Goal: Navigation & Orientation: Find specific page/section

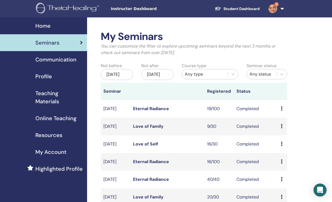
click at [247, 10] on link "Student Dashboard" at bounding box center [237, 9] width 54 height 10
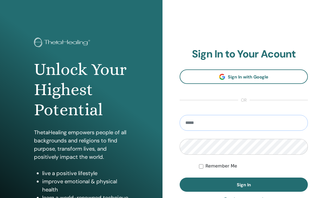
type input "**********"
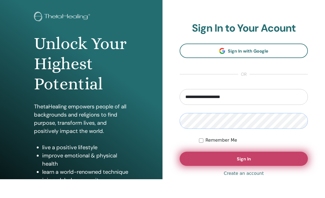
click at [237, 170] on button "Sign In" at bounding box center [243, 177] width 128 height 14
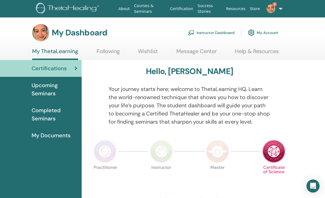
click at [277, 10] on link "6" at bounding box center [271, 8] width 19 height 17
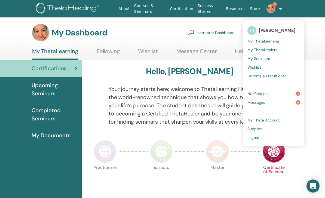
click at [285, 104] on link "Messages 5" at bounding box center [273, 102] width 53 height 9
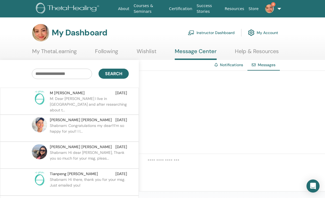
click at [101, 97] on p "M: Dear Shabnam I live in Iran and after researching about t..." at bounding box center [89, 104] width 79 height 16
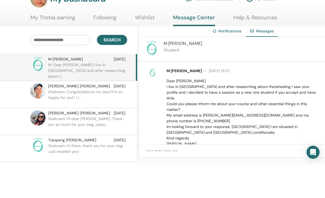
scroll to position [34, 2]
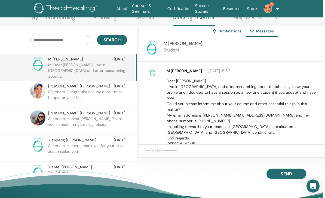
click at [176, 73] on span "M Zabihino" at bounding box center [183, 70] width 35 height 5
click at [174, 69] on span "M Zabihino" at bounding box center [183, 70] width 35 height 5
click at [151, 73] on img at bounding box center [152, 72] width 9 height 9
click at [243, 66] on div "M Zabihino 22 August at 15:57 Dear Shabnam I live in Iran and after researching…" at bounding box center [231, 102] width 188 height 83
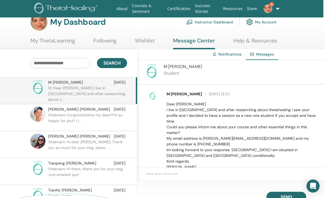
scroll to position [0, 2]
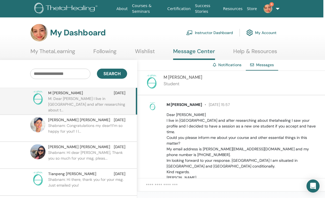
click at [208, 32] on link "Instructor Dashboard" at bounding box center [209, 33] width 47 height 12
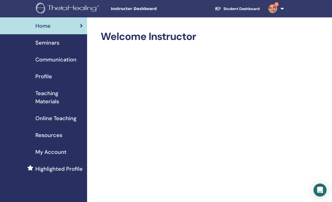
click at [42, 78] on span "Profile" at bounding box center [43, 76] width 17 height 8
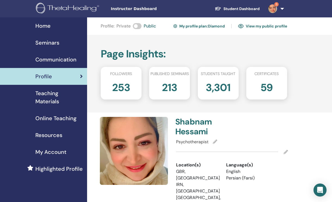
click at [44, 111] on link "Online Teaching" at bounding box center [43, 118] width 87 height 17
click at [45, 99] on span "Teaching Materials" at bounding box center [58, 97] width 47 height 16
click at [43, 98] on span "Teaching Materials" at bounding box center [58, 97] width 47 height 16
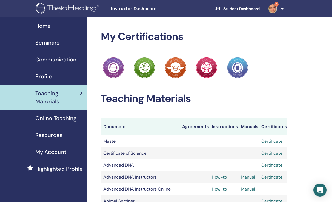
click at [44, 27] on span "Home" at bounding box center [42, 26] width 15 height 8
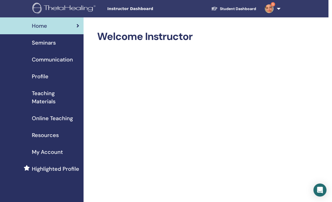
scroll to position [0, 4]
click at [69, 169] on span "Highlighted Profile" at bounding box center [55, 169] width 47 height 8
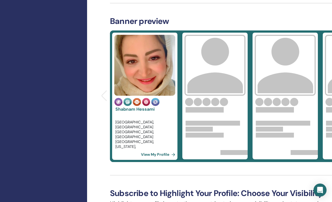
click at [220, 63] on img at bounding box center [214, 65] width 61 height 61
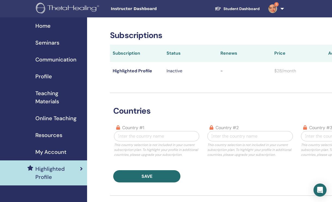
click at [50, 23] on span "Home" at bounding box center [42, 26] width 15 height 8
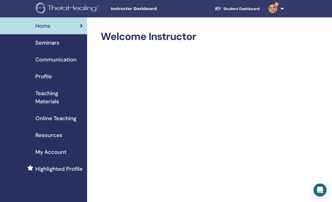
click at [137, 5] on div "Instructor Dashboard Student Dashboard 5 SH Shabnam Hessami My ThetaLearning My…" at bounding box center [165, 8] width 299 height 17
click at [134, 8] on span "Instructor Dashboard" at bounding box center [152, 9] width 82 height 6
click at [135, 12] on div "Instructor Dashboard Student Dashboard 5 SH Shabnam Hessami My ThetaLearning My…" at bounding box center [165, 8] width 299 height 17
click at [237, 5] on link "Student Dashboard" at bounding box center [237, 9] width 54 height 10
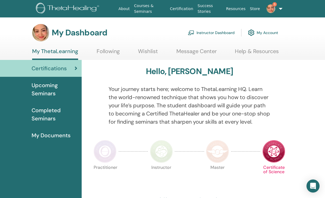
click at [49, 92] on span "Upcoming Seminars" at bounding box center [55, 89] width 46 height 16
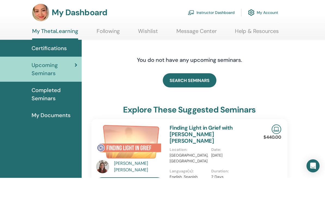
scroll to position [21, 0]
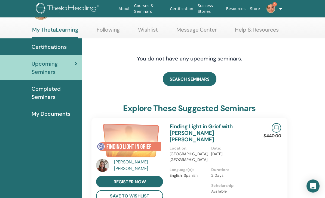
click at [55, 90] on span "Completed Seminars" at bounding box center [55, 93] width 46 height 16
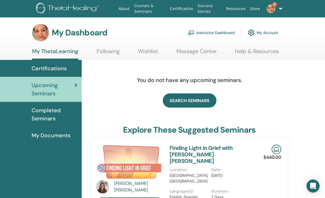
click at [53, 114] on span "Completed Seminars" at bounding box center [55, 114] width 46 height 16
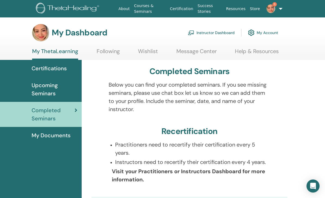
click at [51, 138] on span "My Documents" at bounding box center [51, 135] width 39 height 8
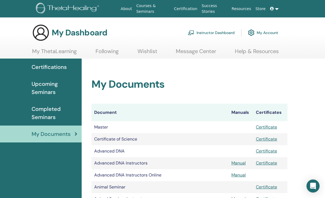
click at [60, 135] on span "My Documents" at bounding box center [51, 134] width 39 height 8
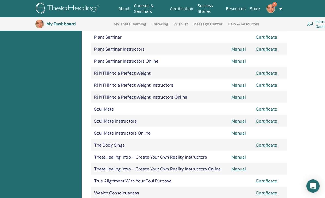
scroll to position [724, 0]
